Goal: Find specific page/section: Find specific page/section

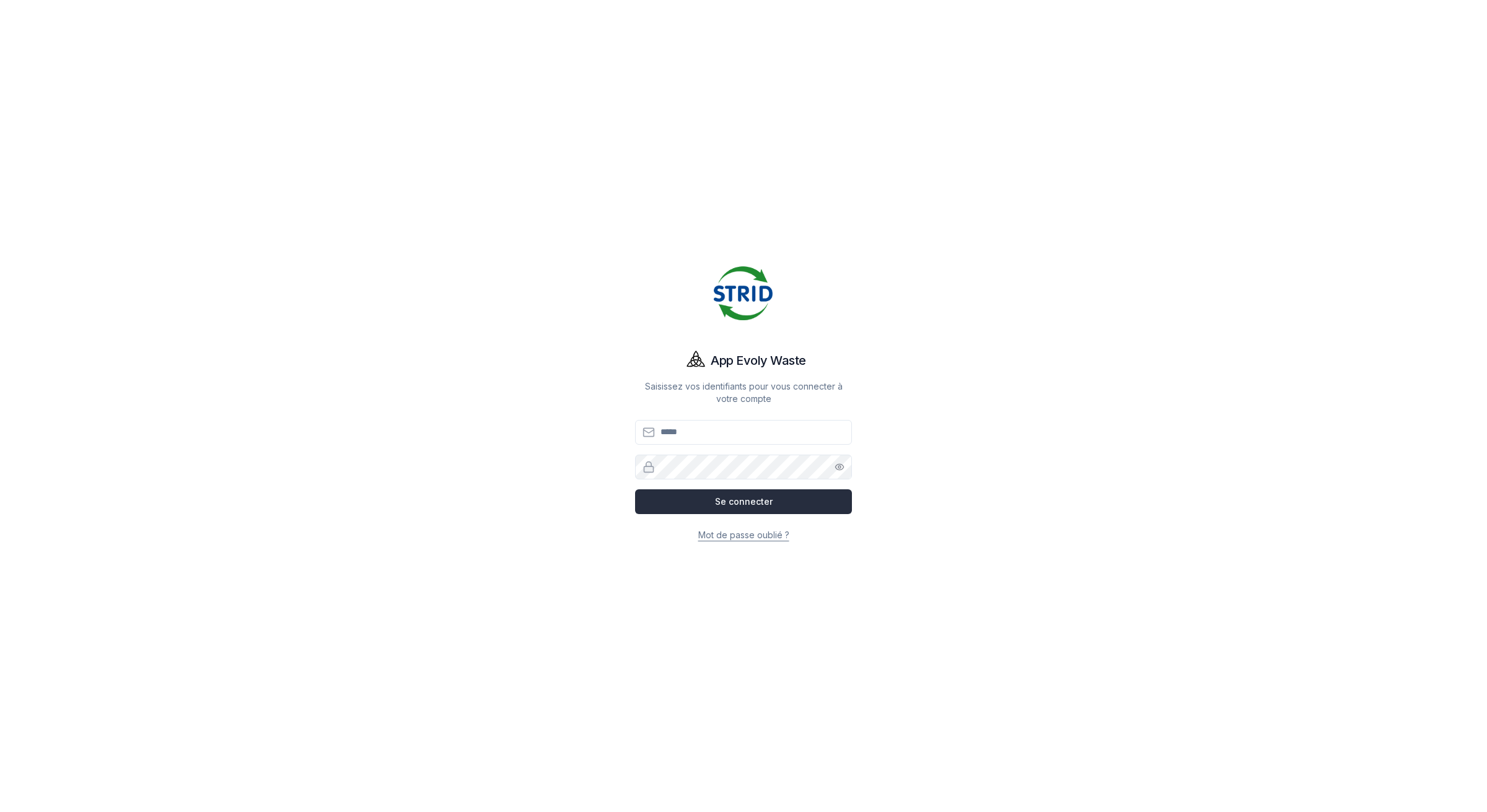
type input "**********"
click at [716, 496] on button "Se connecter" at bounding box center [743, 501] width 217 height 25
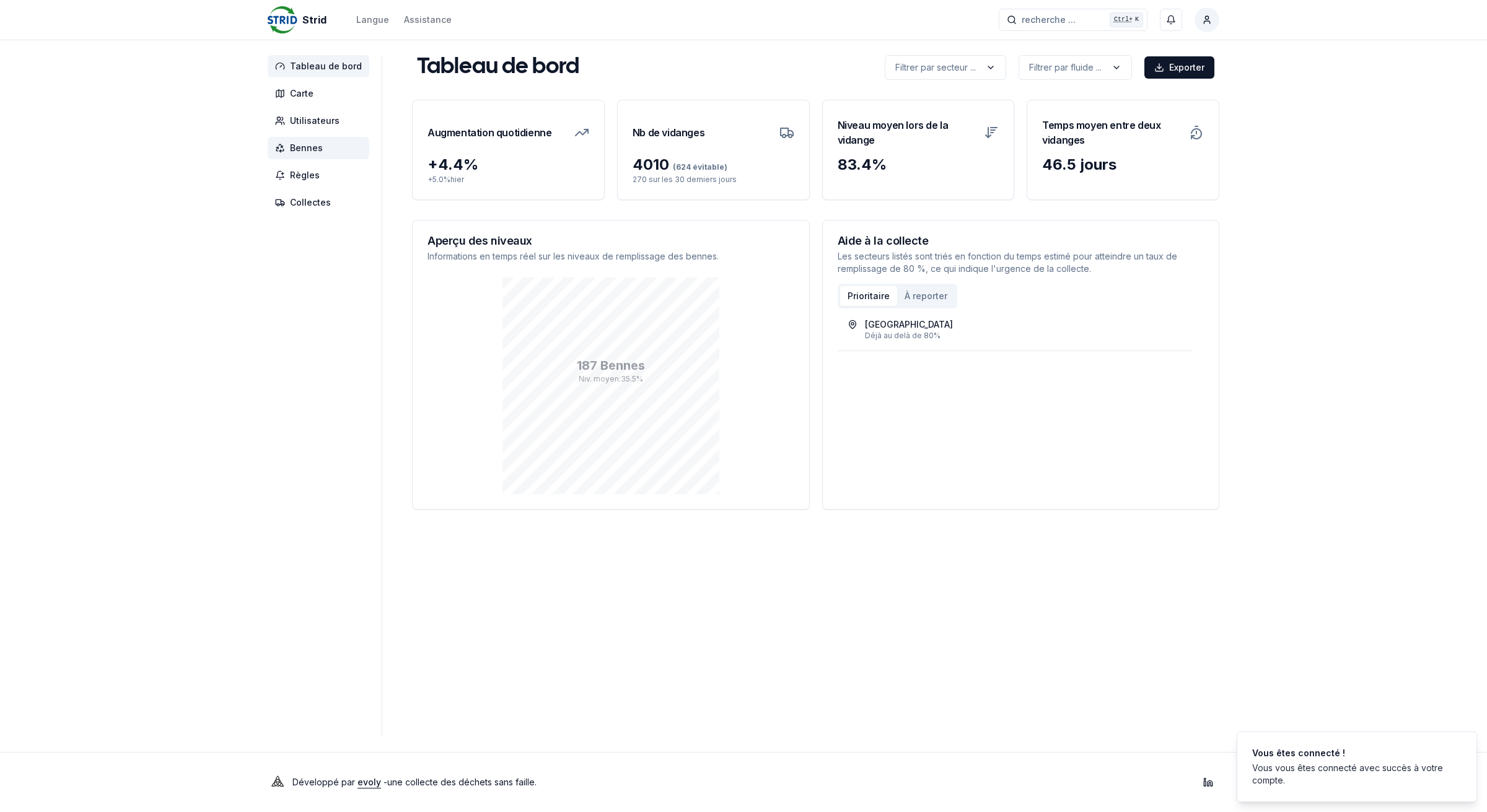
click at [311, 152] on span "Bennes" at bounding box center [306, 148] width 33 height 13
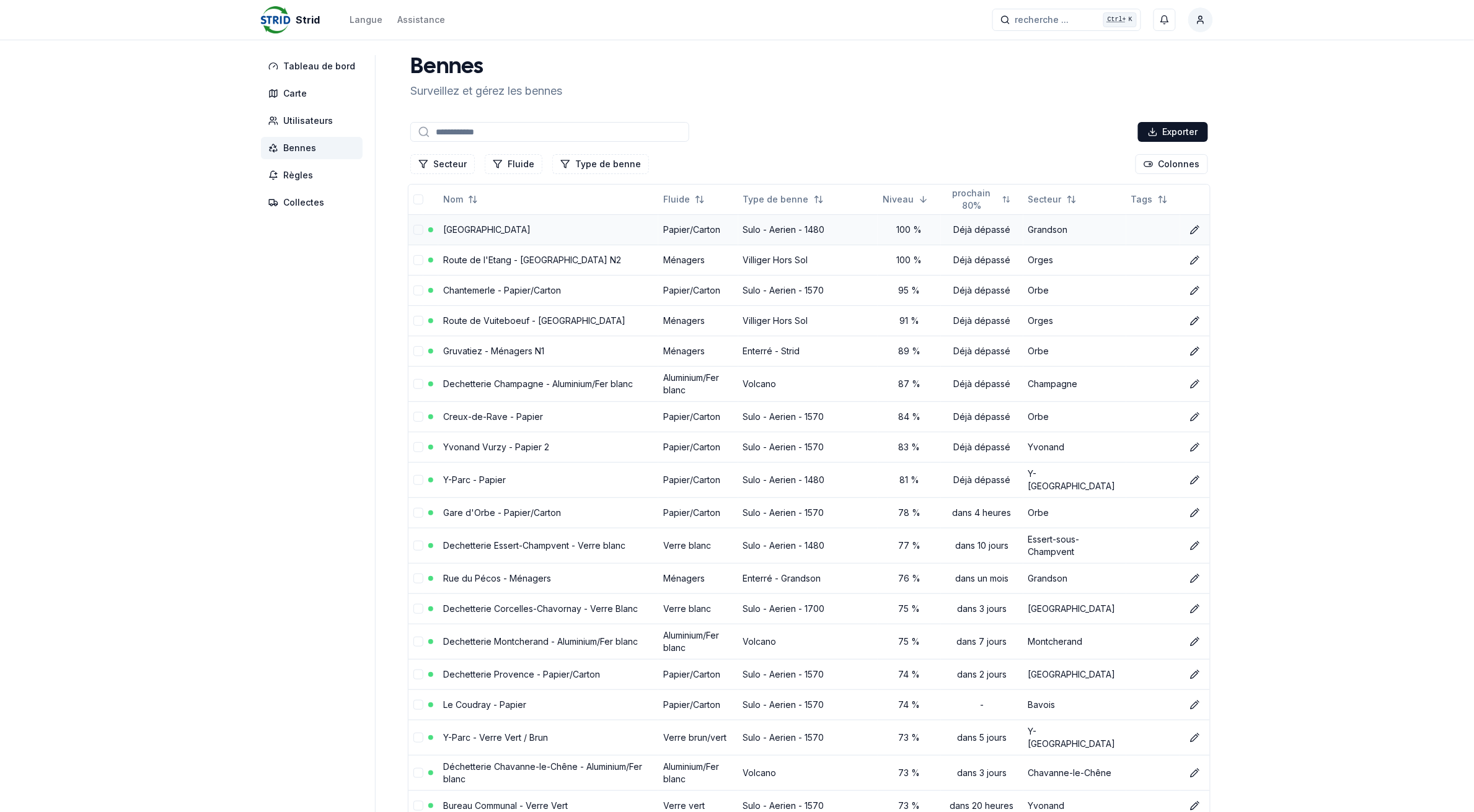
click at [472, 231] on link "[GEOGRAPHIC_DATA]" at bounding box center [486, 229] width 87 height 11
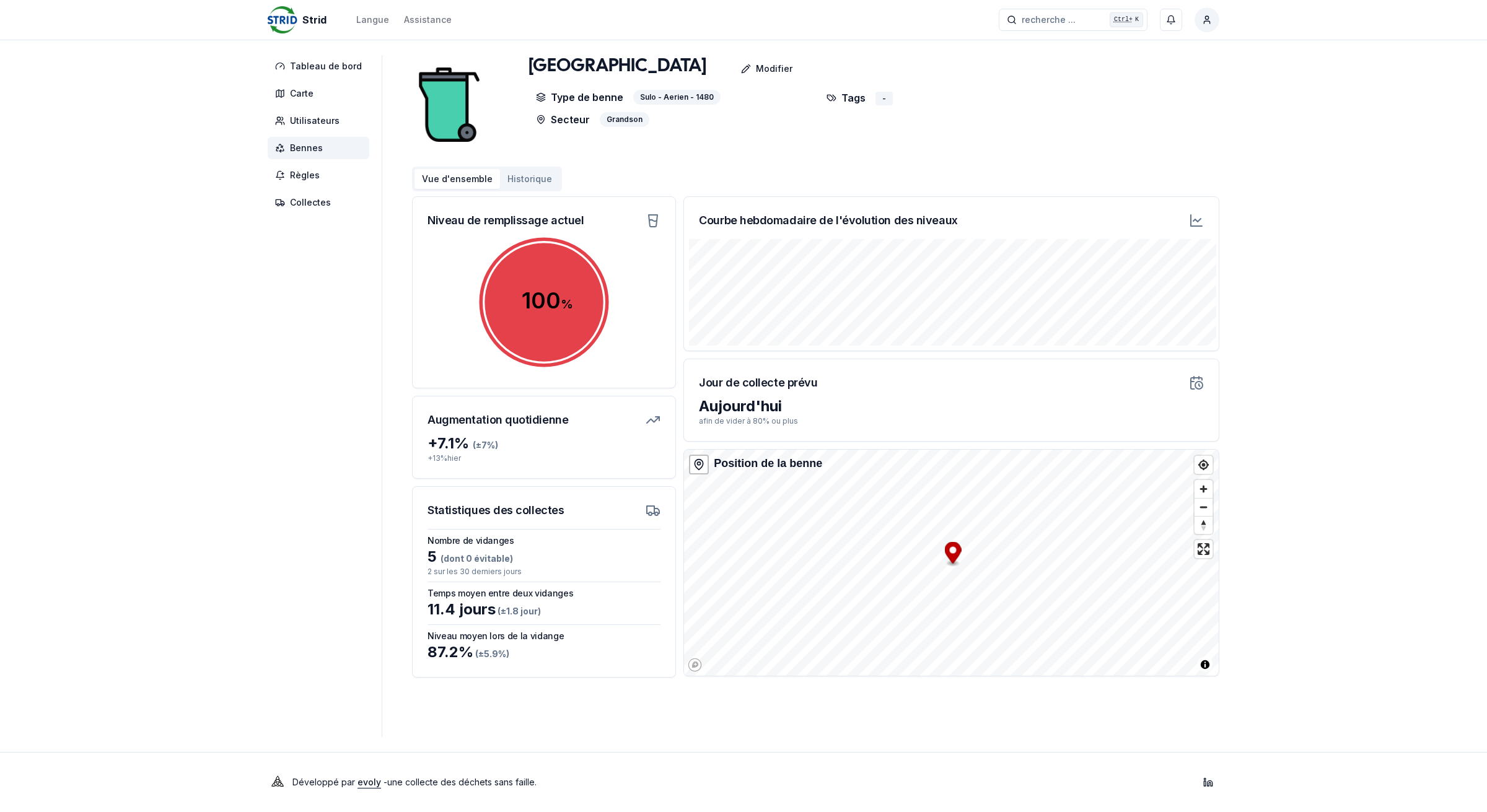
click at [313, 145] on span "Bennes" at bounding box center [306, 148] width 33 height 13
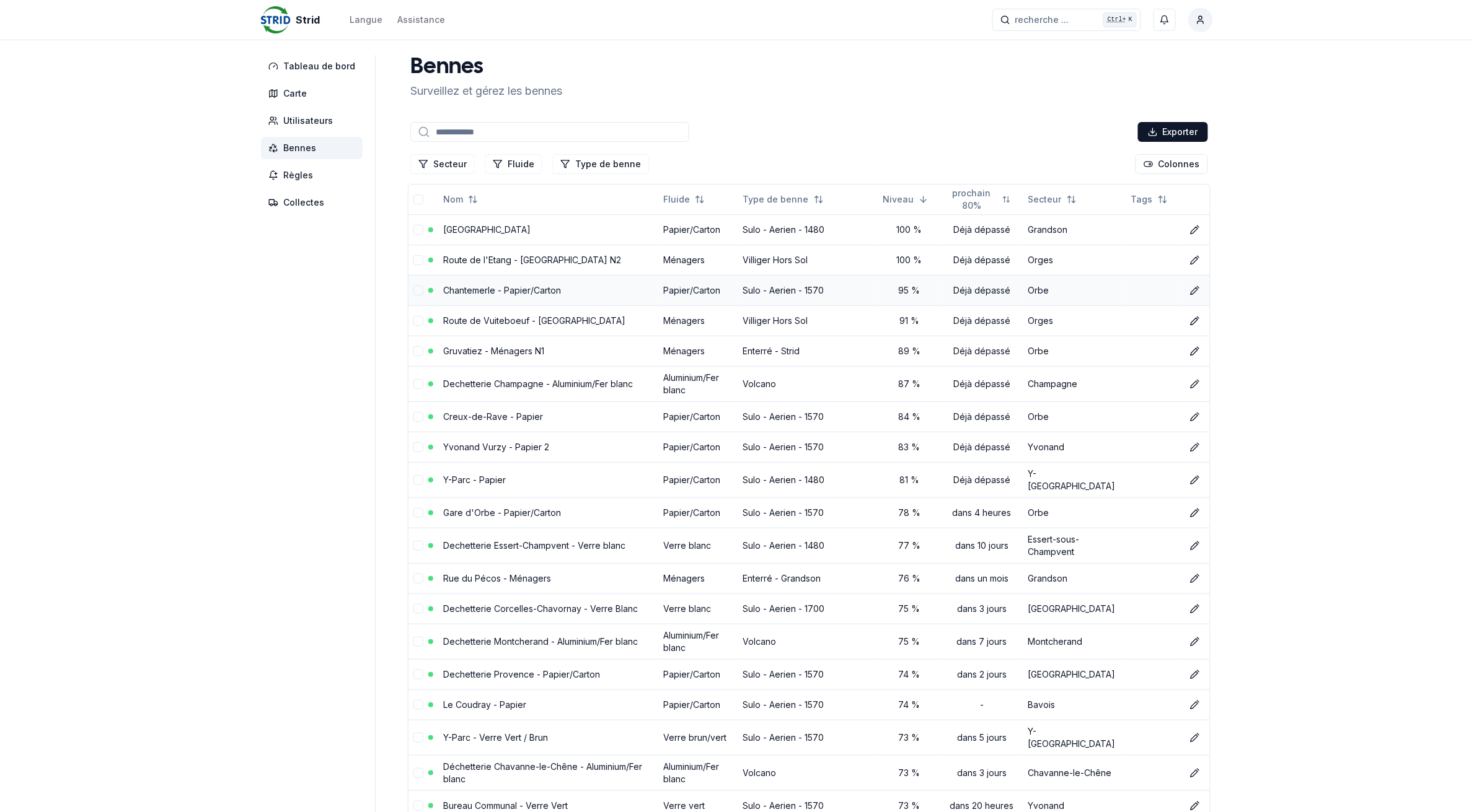
click at [505, 290] on link "Chantemerle - Papier/Carton" at bounding box center [502, 290] width 118 height 11
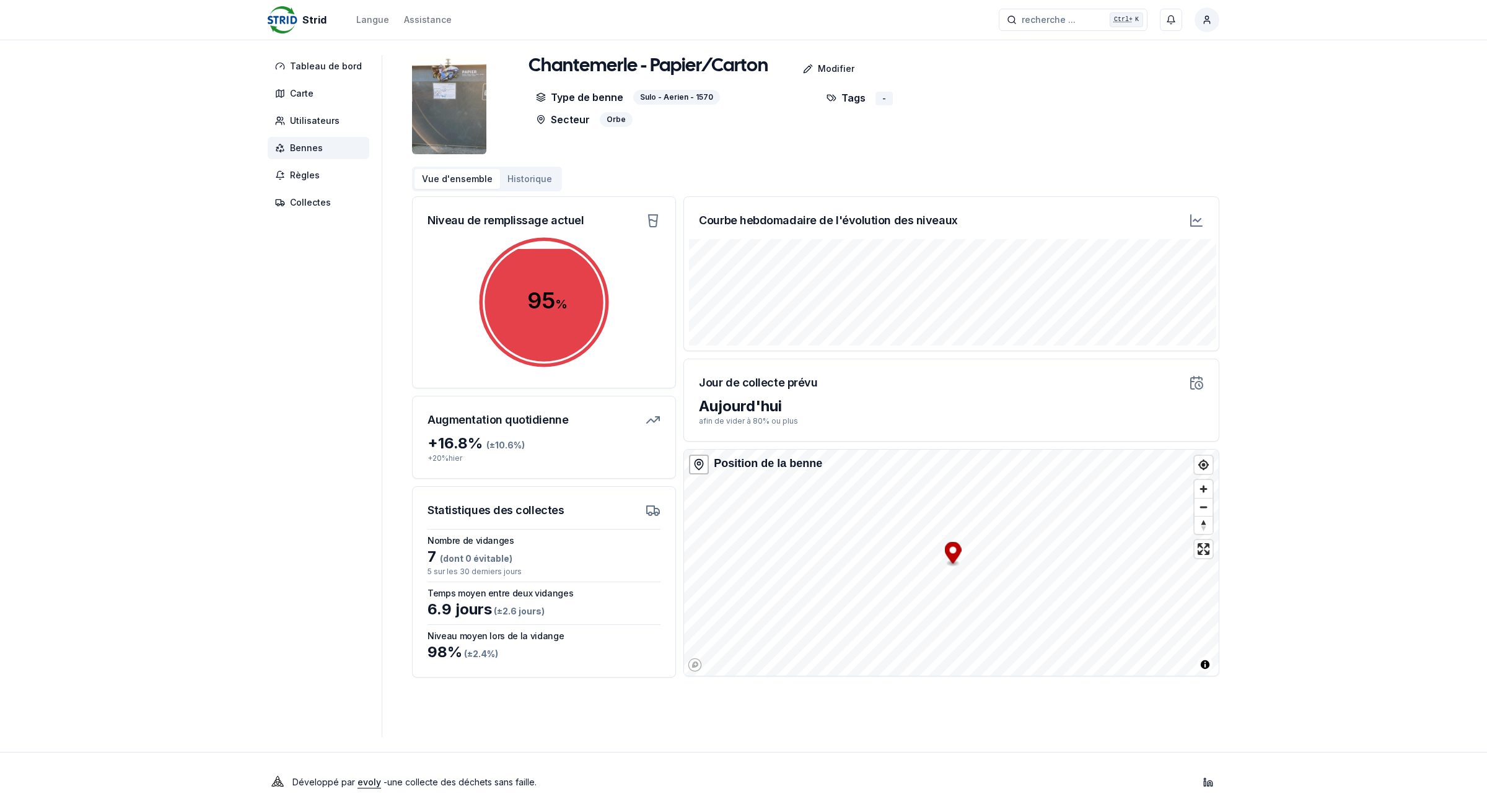
click at [316, 152] on span "Bennes" at bounding box center [306, 148] width 33 height 13
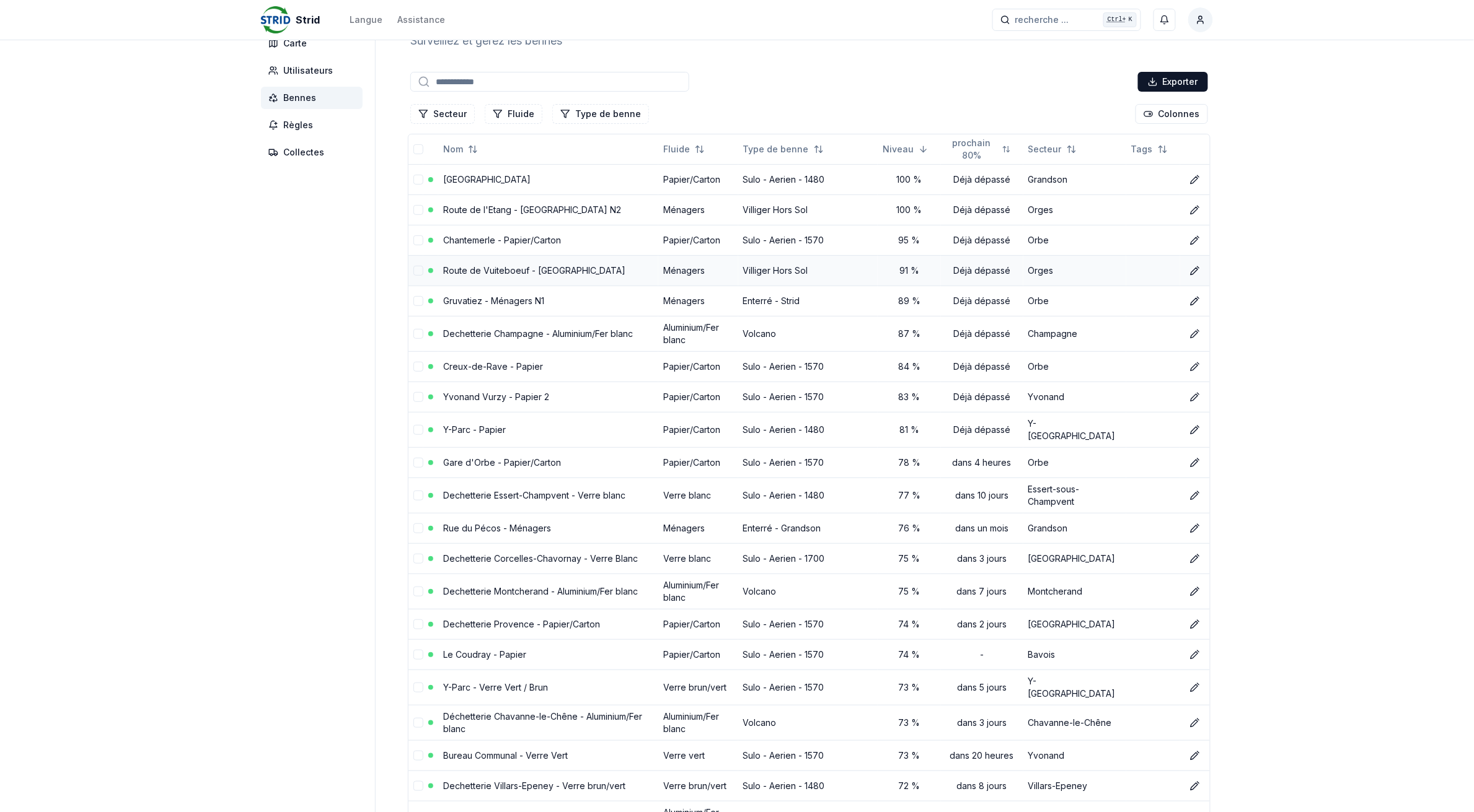
scroll to position [78, 0]
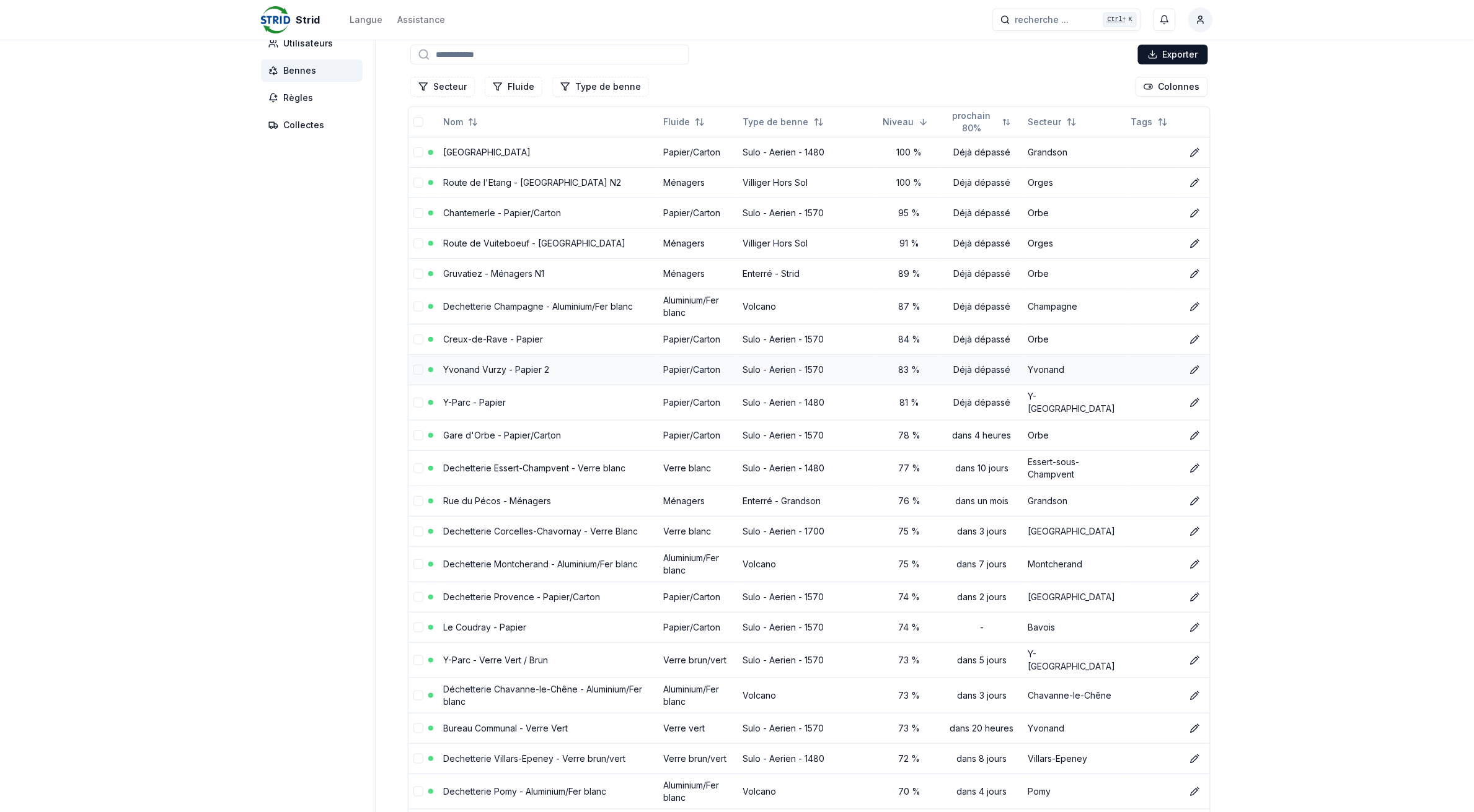
click at [469, 370] on link "Yvonand Vurzy - Papier 2" at bounding box center [496, 369] width 106 height 11
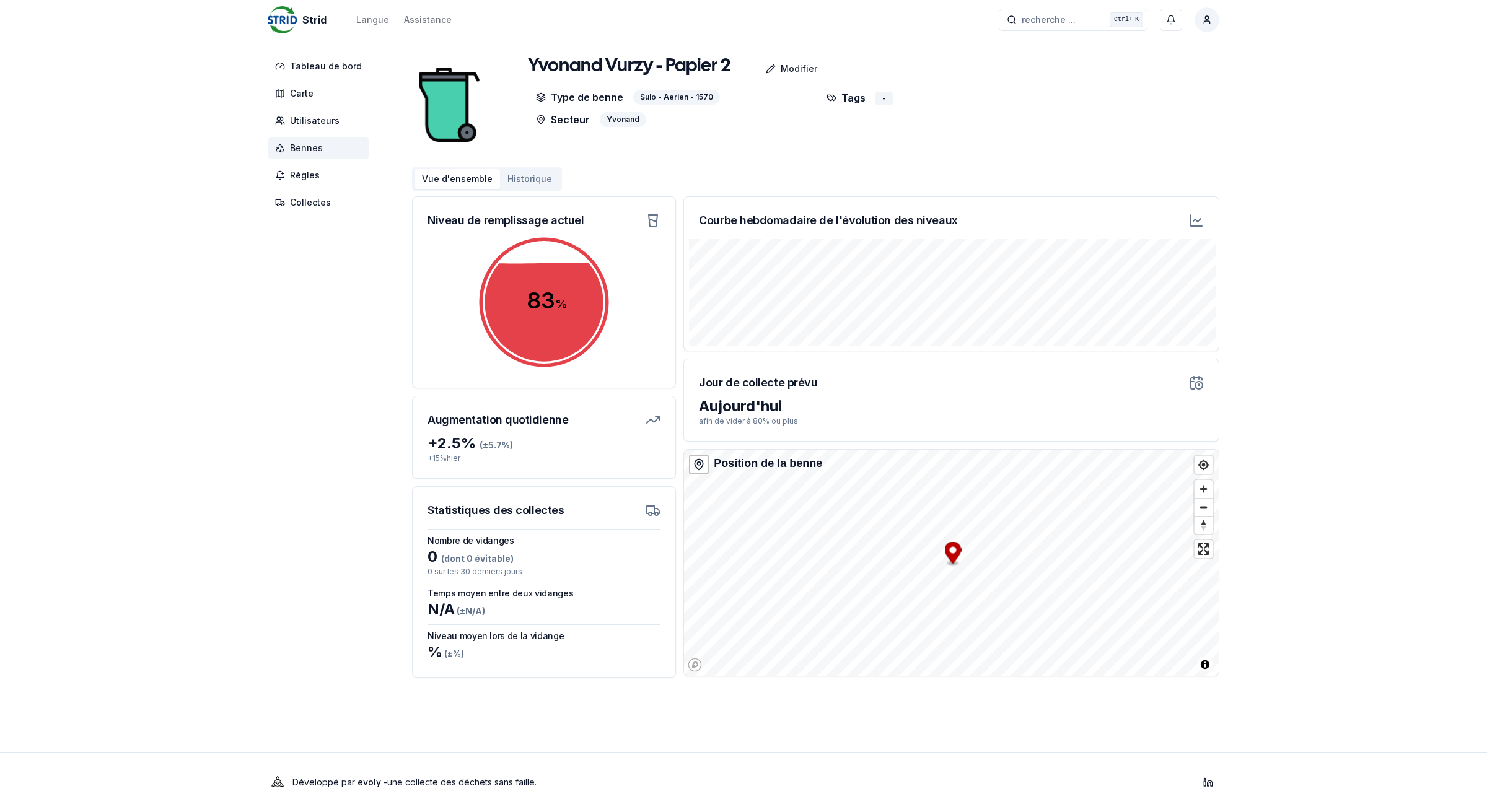
click at [310, 145] on span "Bennes" at bounding box center [306, 148] width 33 height 13
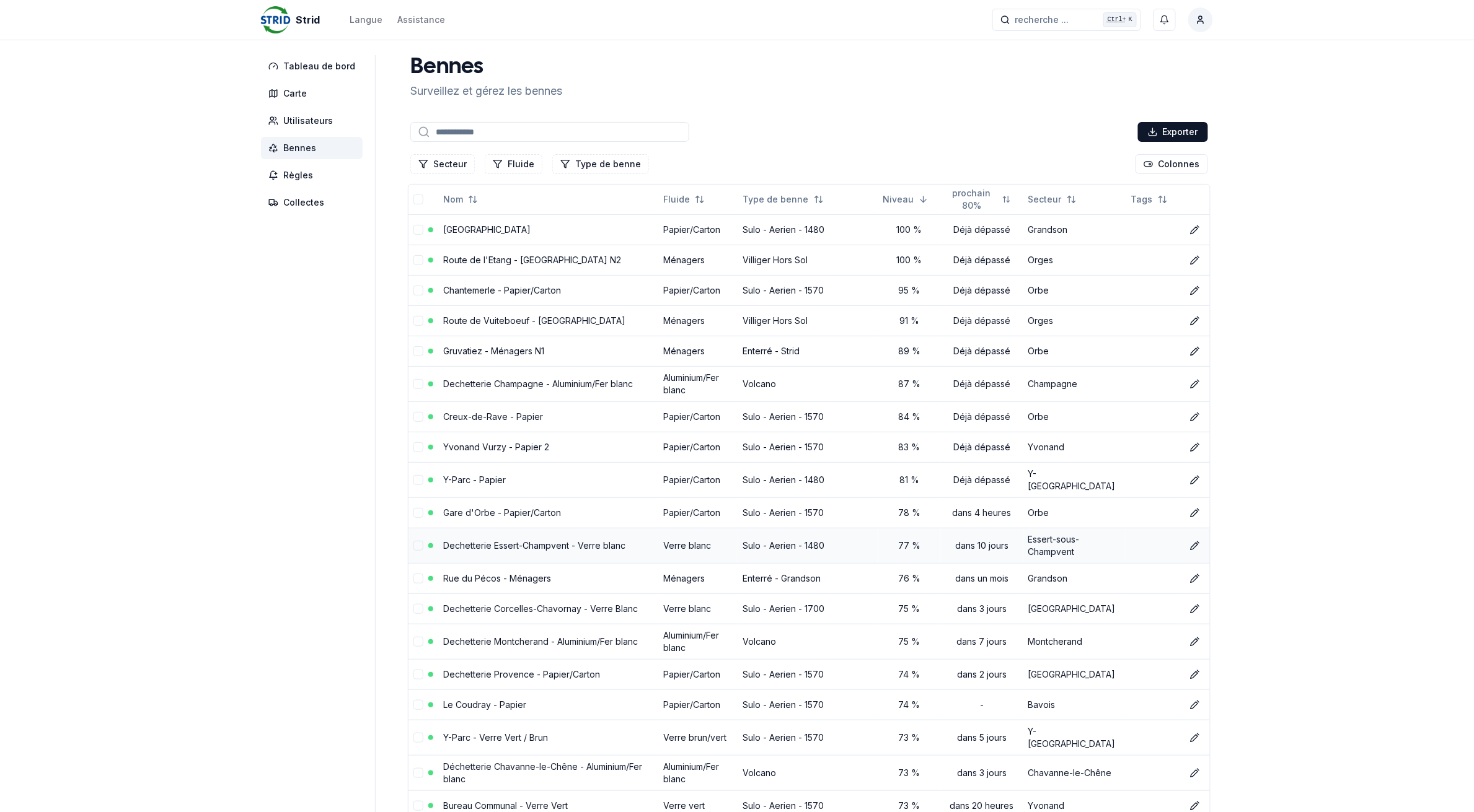
click at [561, 540] on link "Dechetterie Essert-Champvent - Verre blanc" at bounding box center [534, 545] width 182 height 11
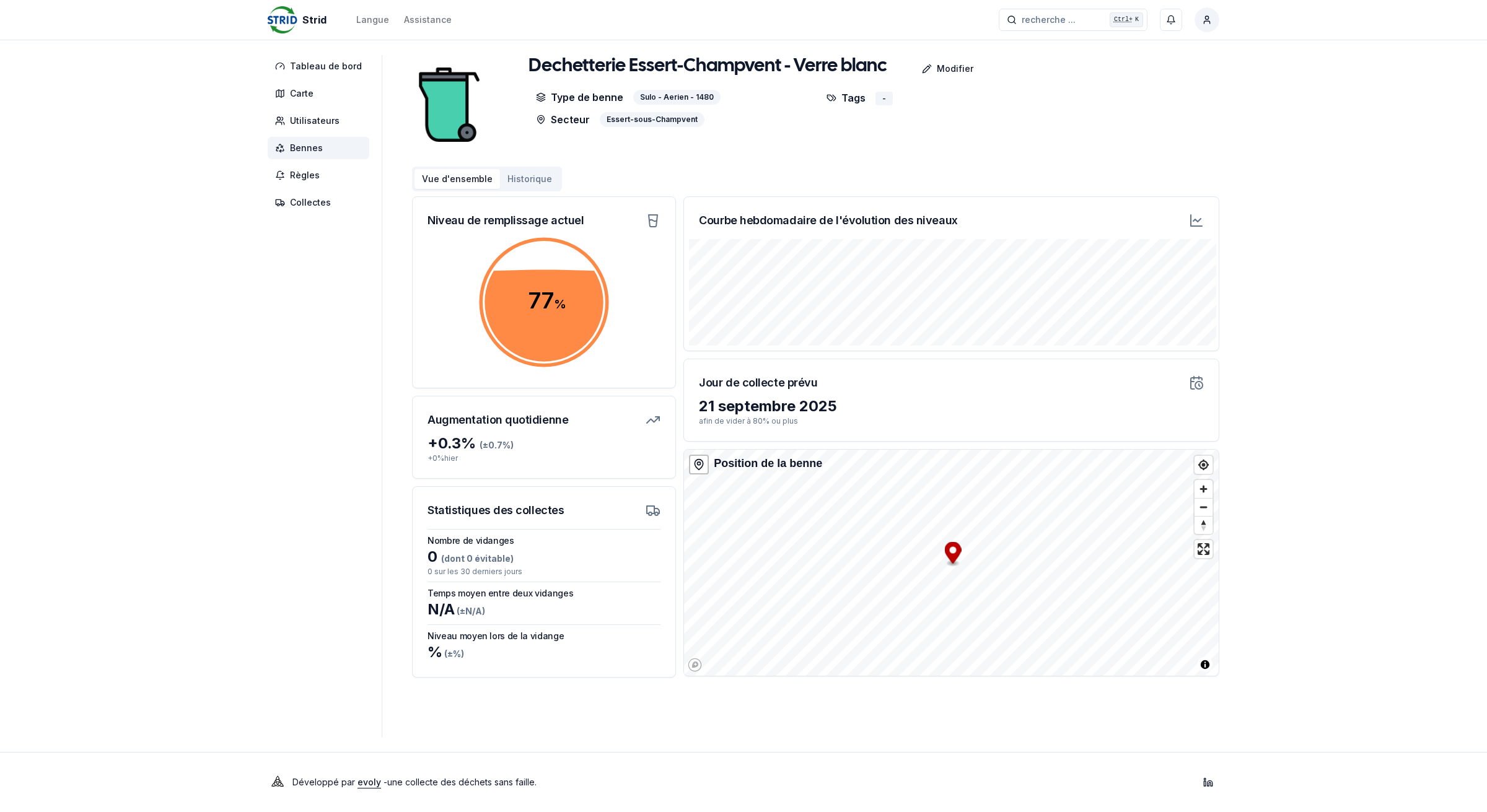
click at [309, 147] on span "Bennes" at bounding box center [306, 148] width 33 height 13
click at [334, 149] on span "Bennes" at bounding box center [318, 148] width 102 height 22
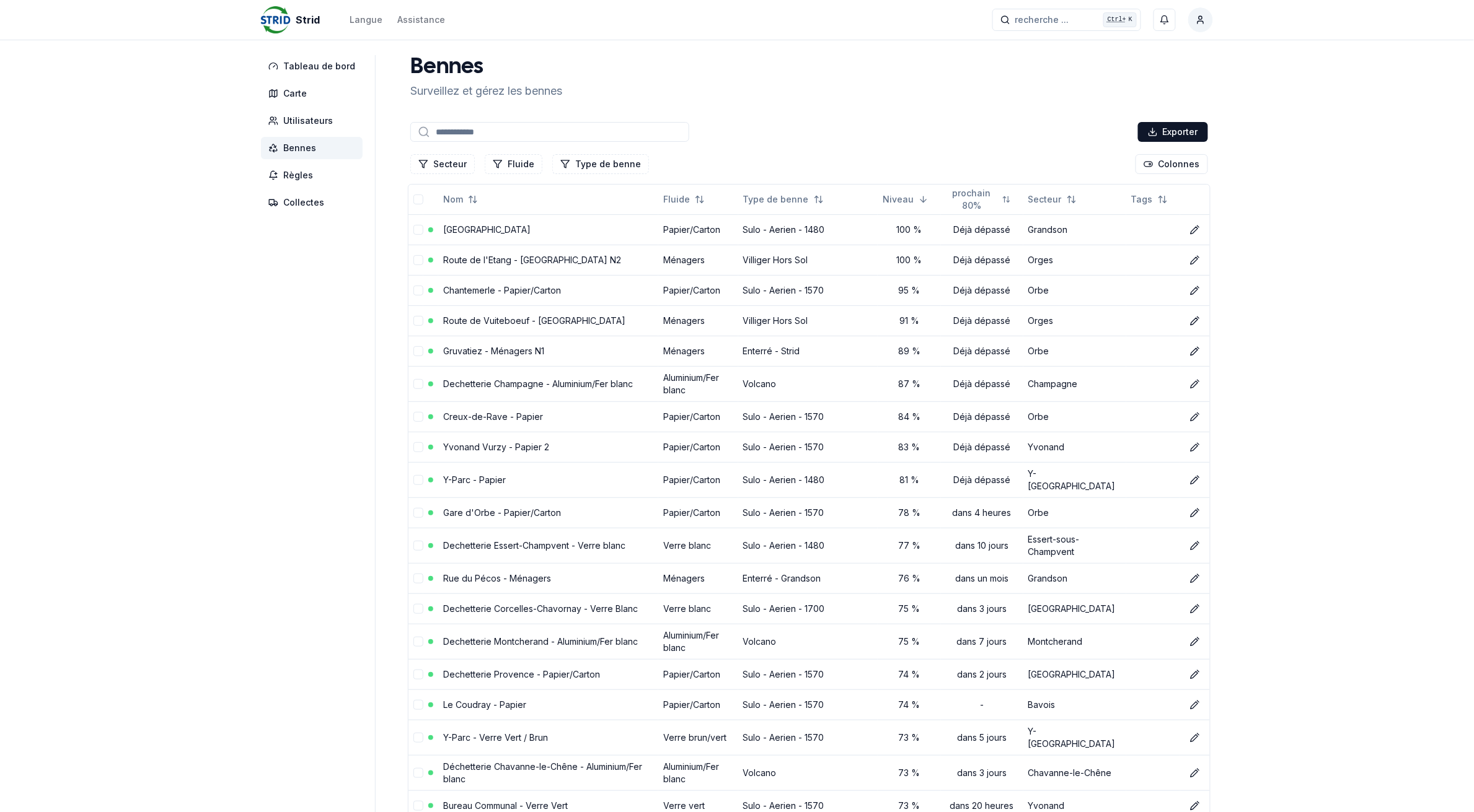
click at [478, 132] on input at bounding box center [550, 132] width 279 height 20
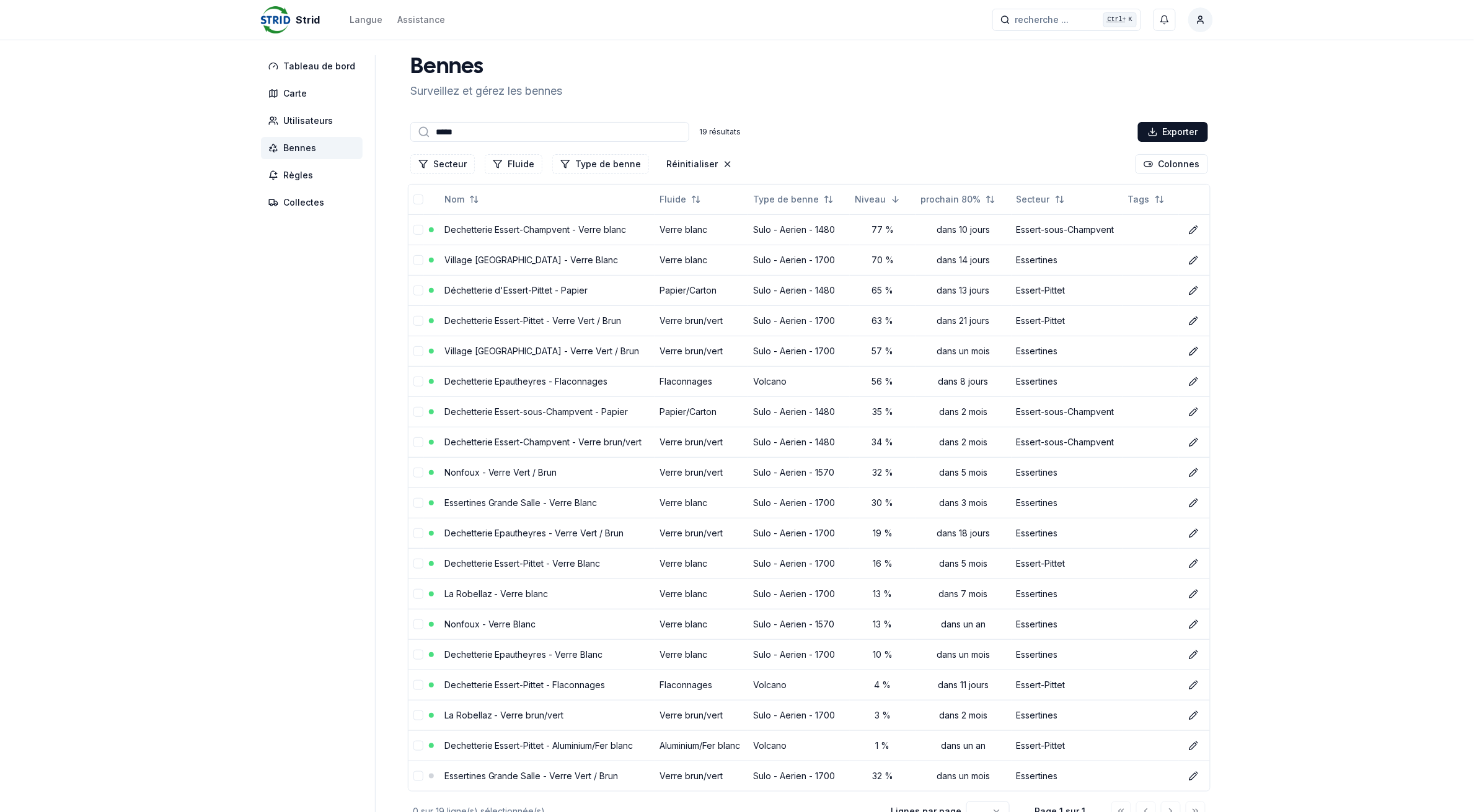
type input "******"
drag, startPoint x: 482, startPoint y: 133, endPoint x: 415, endPoint y: 141, distance: 67.5
click at [415, 141] on input "******" at bounding box center [550, 132] width 279 height 20
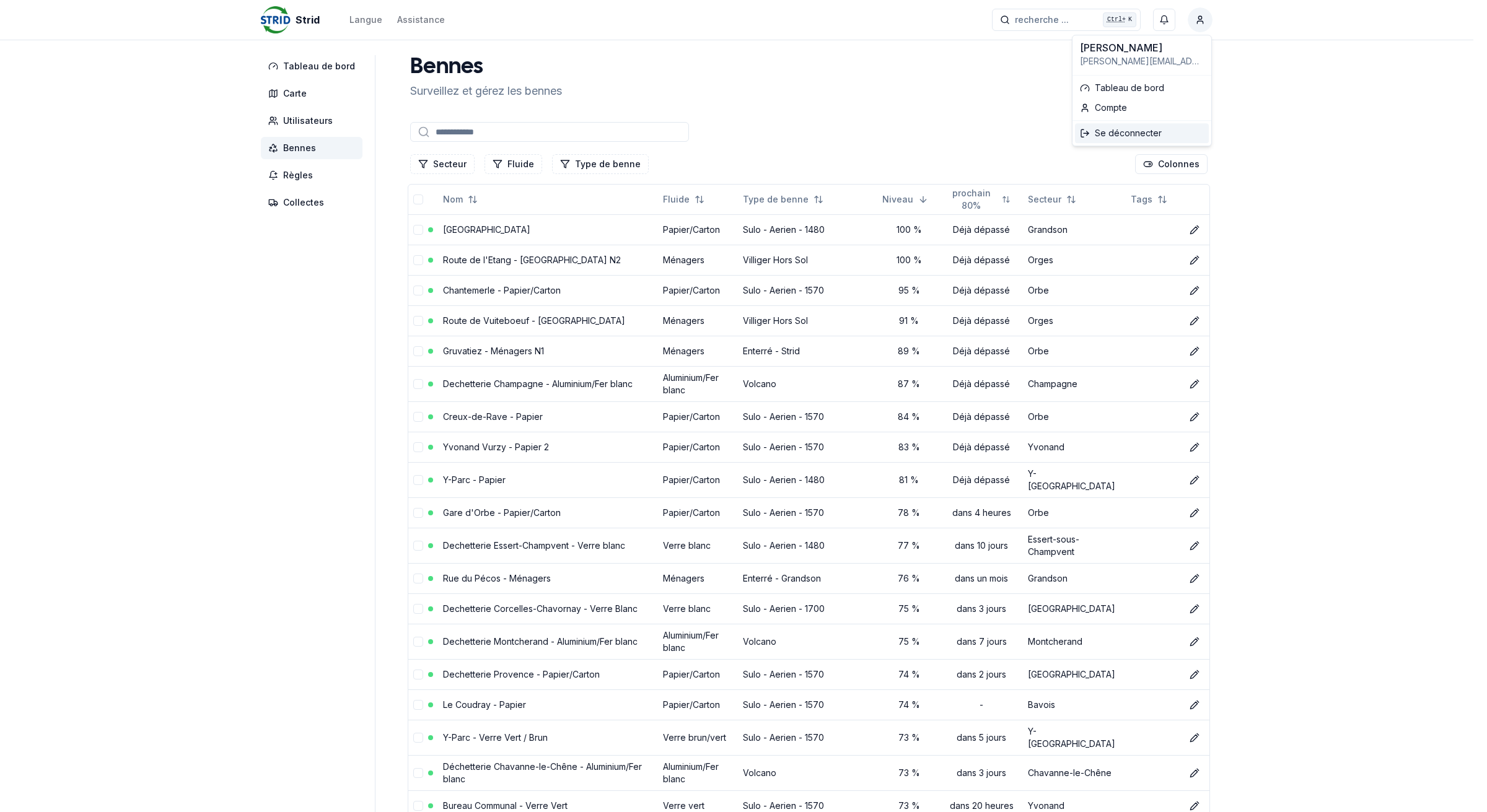
drag, startPoint x: 1178, startPoint y: 133, endPoint x: 1188, endPoint y: 137, distance: 10.8
click at [1178, 133] on div "Se déconnecter" at bounding box center [1142, 133] width 134 height 20
